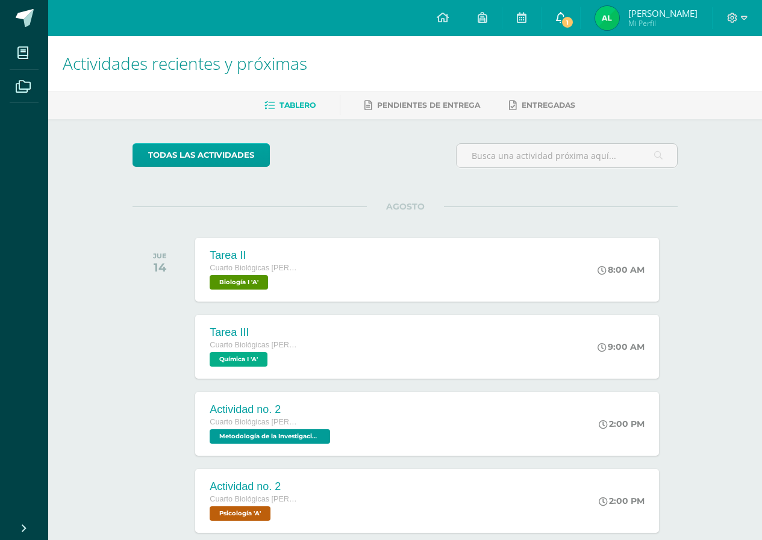
click at [579, 15] on link "1" at bounding box center [560, 18] width 39 height 36
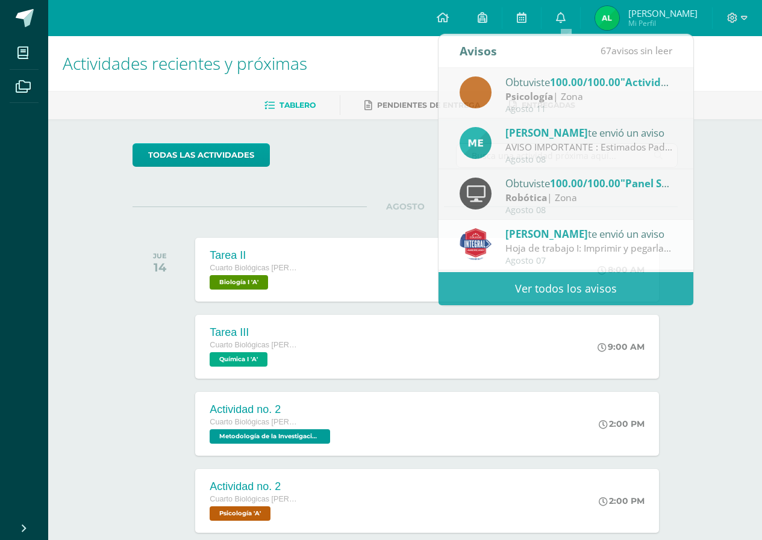
click at [711, 119] on div "Actividades recientes y próximas Tablero Pendientes de entrega Entregadas todas…" at bounding box center [405, 399] width 714 height 727
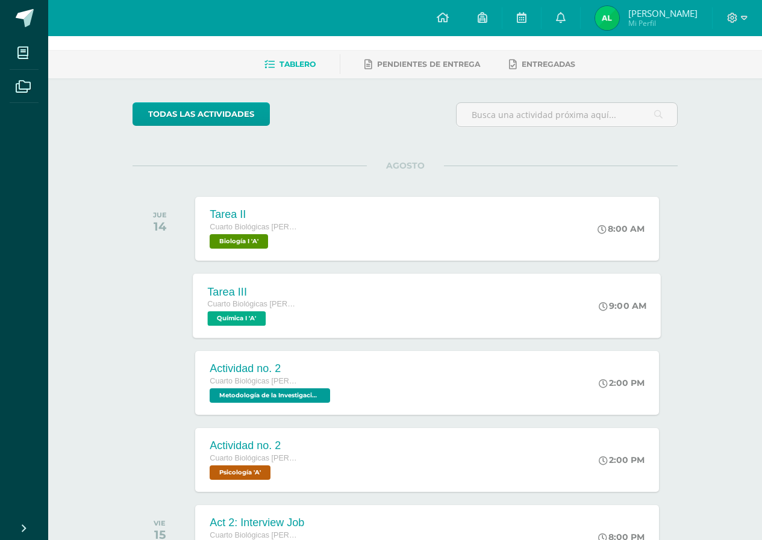
scroll to position [60, 0]
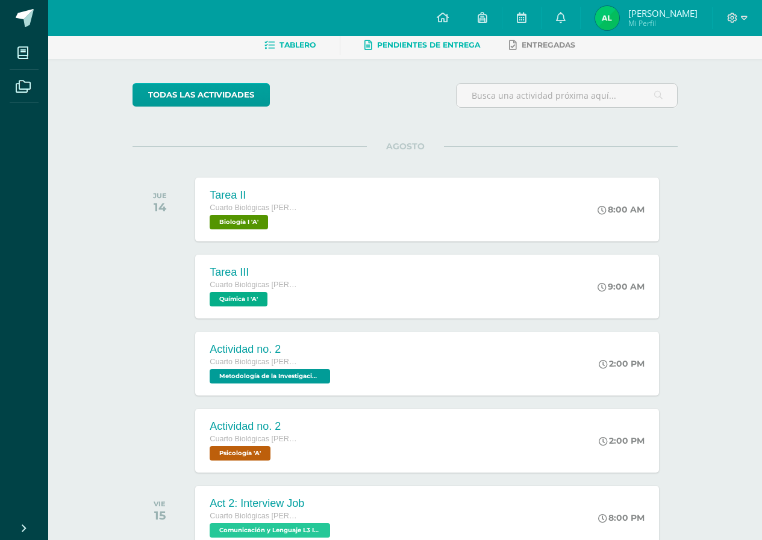
click at [367, 50] on icon at bounding box center [368, 45] width 8 height 10
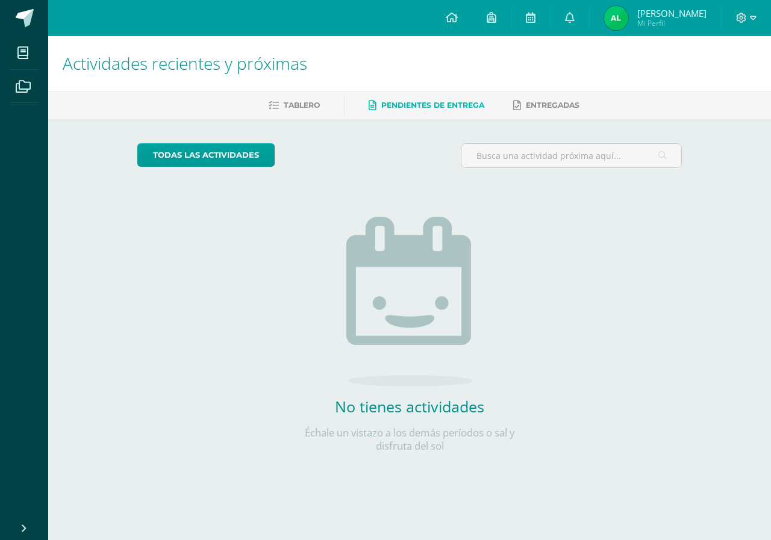
scroll to position [411, 0]
